Goal: Information Seeking & Learning: Learn about a topic

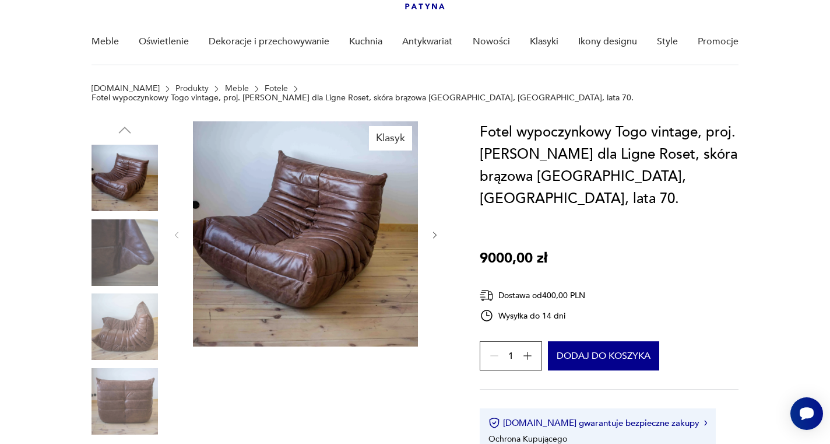
click at [137, 331] on img at bounding box center [125, 326] width 66 height 66
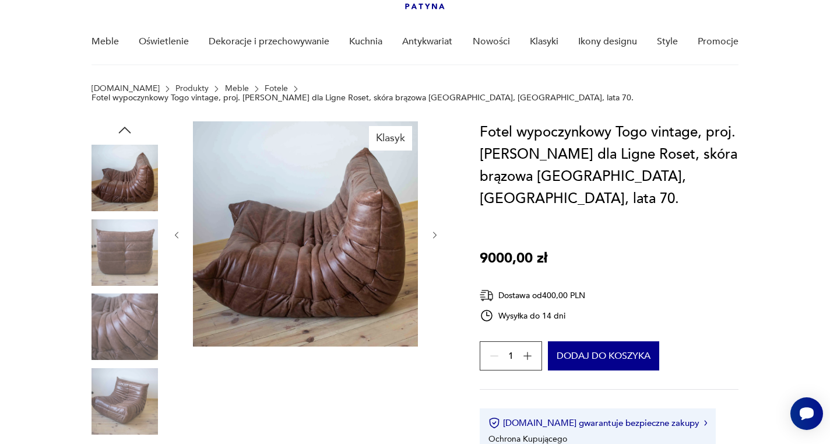
click at [129, 322] on img at bounding box center [125, 326] width 66 height 66
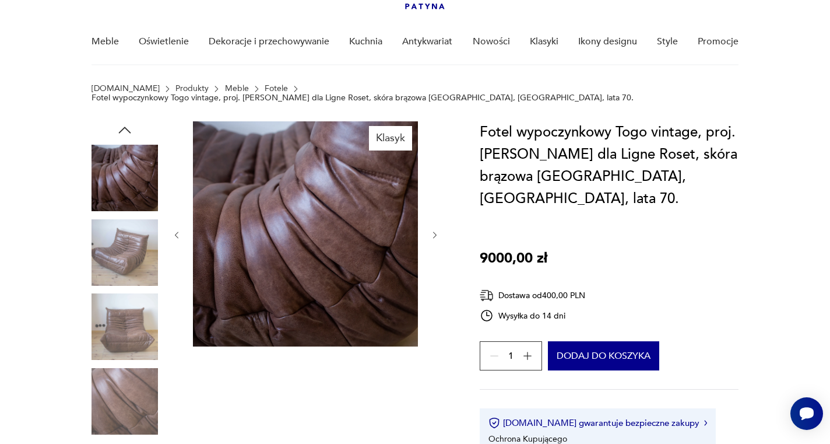
click at [128, 332] on img at bounding box center [125, 326] width 66 height 66
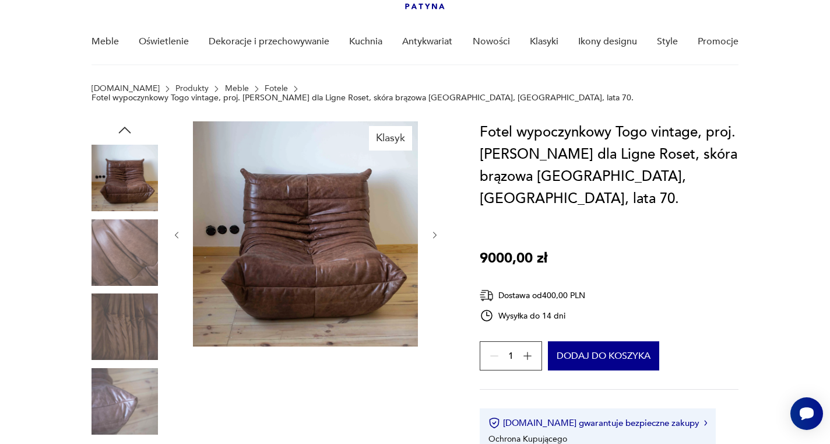
click at [128, 326] on img at bounding box center [125, 326] width 66 height 66
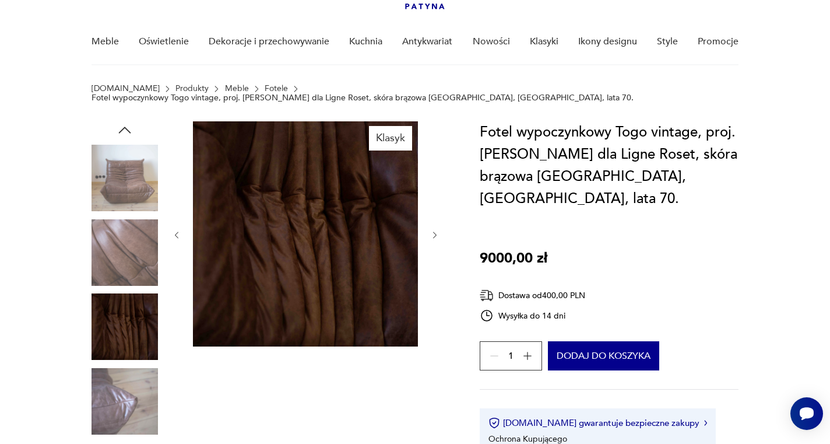
click at [128, 391] on img at bounding box center [125, 401] width 66 height 66
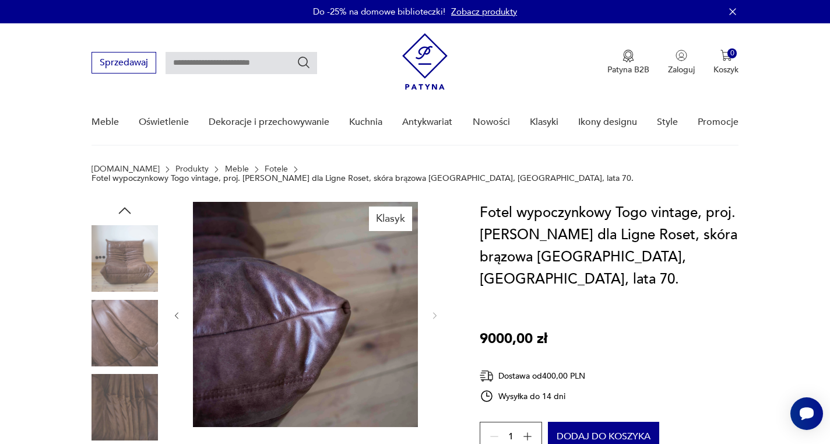
click at [265, 168] on link "Fotele" at bounding box center [276, 168] width 23 height 9
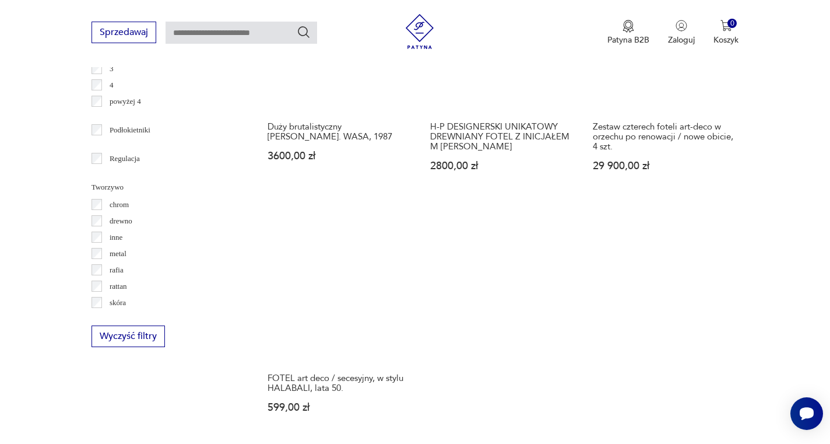
scroll to position [1204, 0]
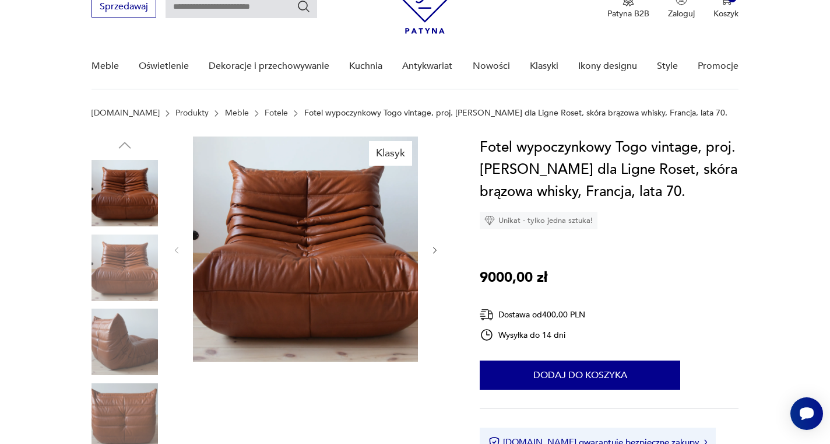
scroll to position [65, 0]
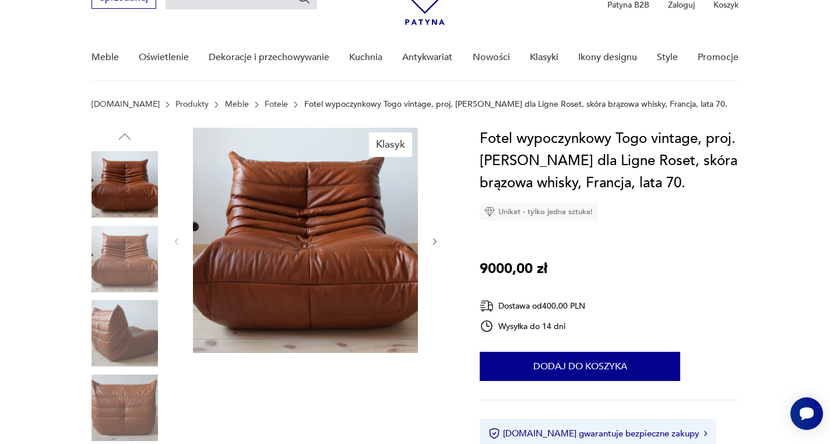
click at [121, 327] on img at bounding box center [125, 333] width 66 height 66
